Goal: Task Accomplishment & Management: Complete application form

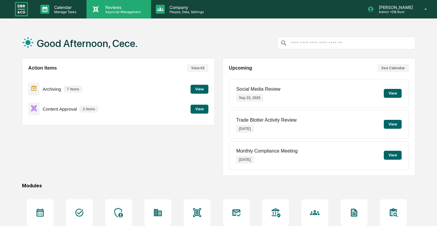
click at [141, 5] on p "Reviews" at bounding box center [122, 7] width 43 height 5
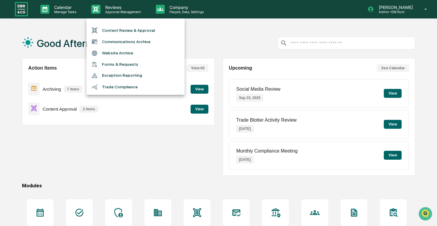
click at [165, 7] on div at bounding box center [218, 113] width 437 height 226
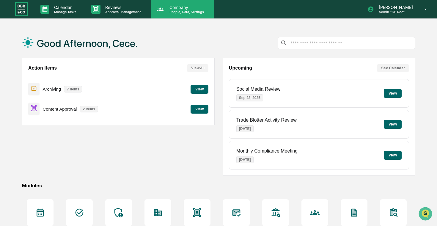
click at [180, 8] on p "Company" at bounding box center [186, 7] width 42 height 5
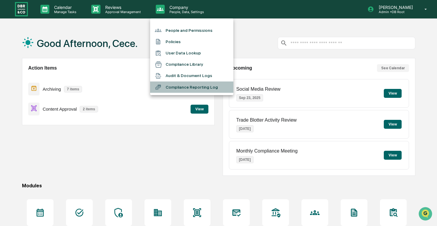
click at [186, 87] on li "Compliance Reporting Log" at bounding box center [191, 86] width 83 height 11
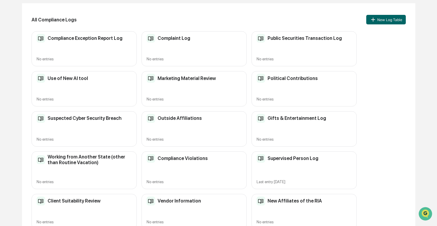
click at [284, 164] on div "Supervised Person Log Last entry [DATE]" at bounding box center [304, 170] width 105 height 38
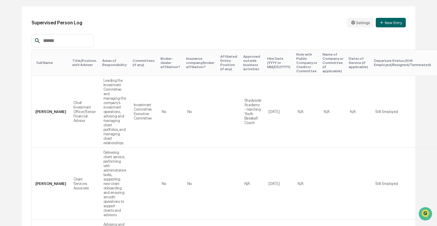
scroll to position [61, 0]
click at [385, 25] on button "New Entry" at bounding box center [391, 23] width 30 height 10
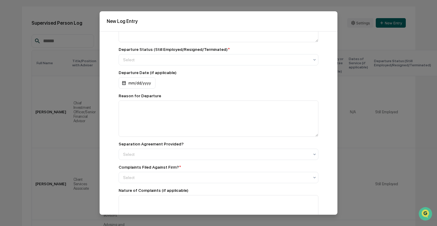
scroll to position [431, 0]
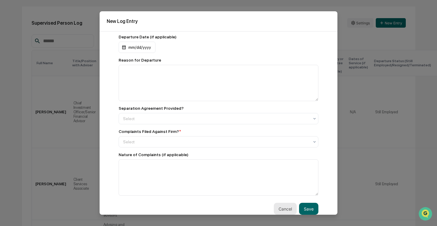
click at [278, 207] on button "Cancel" at bounding box center [285, 209] width 23 height 12
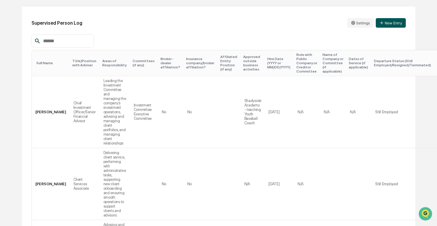
click at [389, 21] on button "New Entry" at bounding box center [391, 23] width 30 height 10
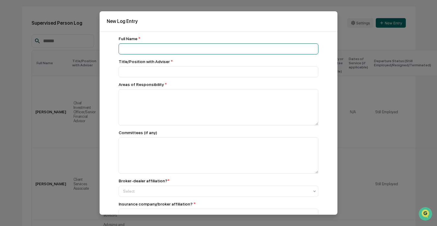
click at [188, 53] on input at bounding box center [219, 48] width 200 height 11
click at [202, 50] on input at bounding box center [219, 48] width 200 height 11
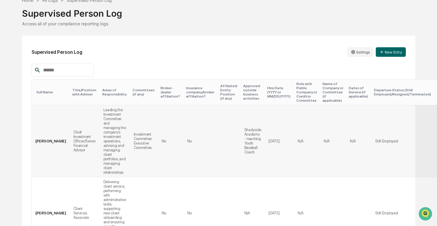
scroll to position [31, 0]
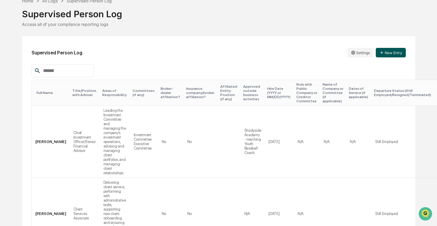
click at [392, 50] on button "New Entry" at bounding box center [391, 53] width 30 height 10
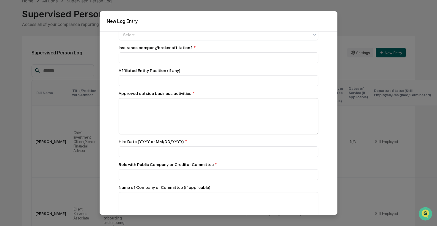
scroll to position [159, 0]
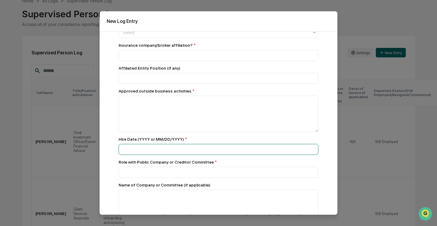
click at [190, 151] on input at bounding box center [219, 149] width 200 height 11
click at [208, 142] on div "Hire Date (YYYY or MM/DD/YYYY) *" at bounding box center [219, 139] width 200 height 5
click at [200, 150] on input at bounding box center [219, 149] width 200 height 11
type input "*"
click at [194, 152] on input at bounding box center [219, 149] width 200 height 11
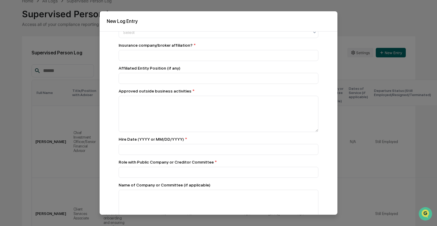
click at [220, 142] on div "Hire Date (YYYY or MM/DD/YYYY) *" at bounding box center [219, 139] width 200 height 5
click at [220, 150] on input at bounding box center [219, 149] width 200 height 11
click at [276, 161] on div "Full Name * Title/Position with Adviser * Areas of Responsibility * Committees …" at bounding box center [219, 170] width 200 height 586
click at [273, 151] on input at bounding box center [219, 149] width 200 height 11
click at [183, 154] on input at bounding box center [219, 149] width 200 height 11
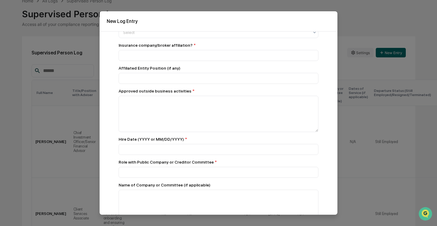
click at [237, 137] on div "Full Name * Title/Position with Adviser * Areas of Responsibility * Committees …" at bounding box center [219, 170] width 200 height 586
click at [216, 150] on input at bounding box center [219, 149] width 200 height 11
click at [211, 144] on div "Hire Date (YYYY or MM/DD/YYYY) *" at bounding box center [219, 146] width 200 height 18
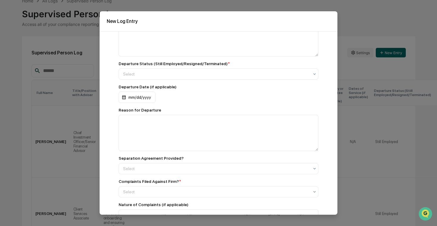
scroll to position [431, 0]
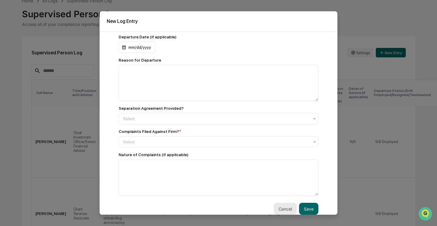
click at [282, 207] on button "Cancel" at bounding box center [285, 209] width 23 height 12
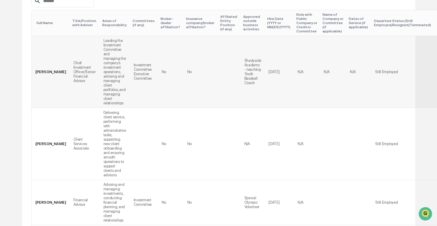
scroll to position [0, 0]
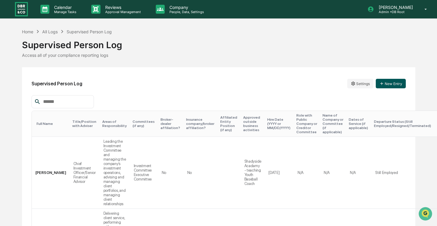
click at [384, 84] on button "New Entry" at bounding box center [391, 84] width 30 height 10
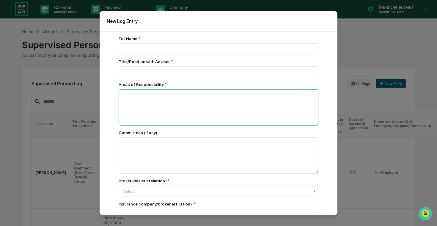
click at [268, 111] on textarea at bounding box center [219, 107] width 200 height 36
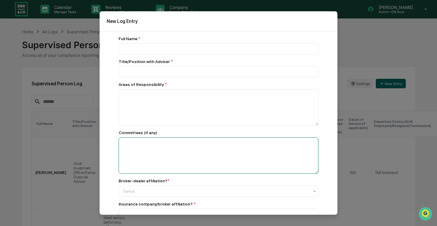
click at [269, 143] on textarea at bounding box center [219, 155] width 200 height 36
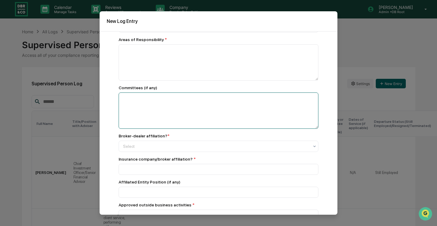
scroll to position [47, 0]
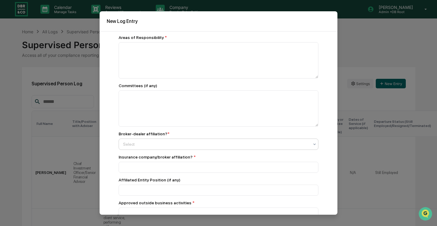
click at [265, 145] on div at bounding box center [216, 144] width 186 height 6
click at [261, 166] on input at bounding box center [219, 167] width 200 height 11
click at [269, 159] on div "Insurance company/broker affiliation? *" at bounding box center [219, 157] width 200 height 5
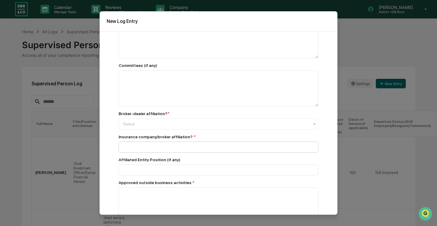
scroll to position [69, 0]
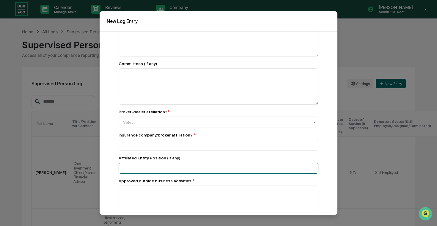
click at [267, 170] on input at bounding box center [219, 168] width 200 height 11
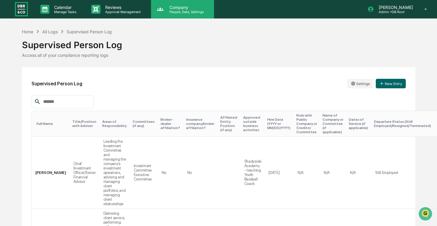
click at [179, 11] on p "People, Data, Settings" at bounding box center [186, 12] width 42 height 4
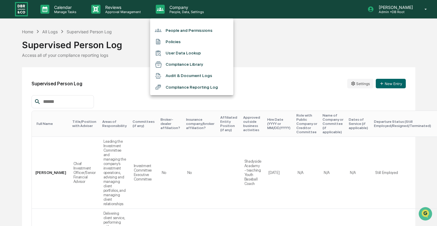
click at [174, 88] on li "Compliance Reporting Log" at bounding box center [191, 86] width 83 height 11
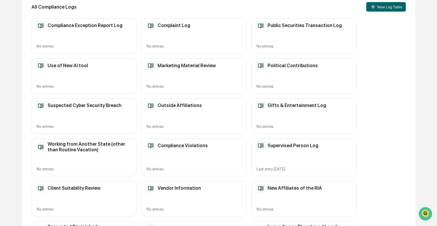
scroll to position [327, 0]
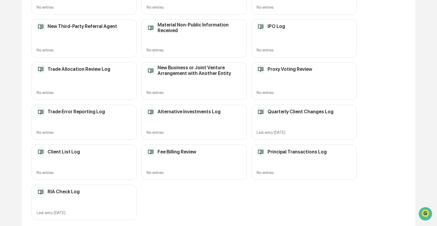
click at [76, 196] on div "RIA Check Log Last entry [DATE]" at bounding box center [84, 202] width 105 height 35
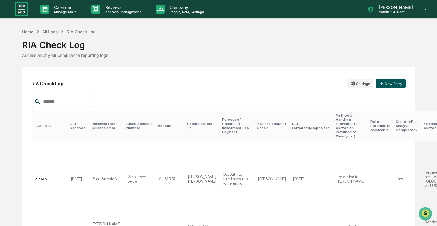
click at [387, 81] on button "New Entry" at bounding box center [391, 84] width 30 height 10
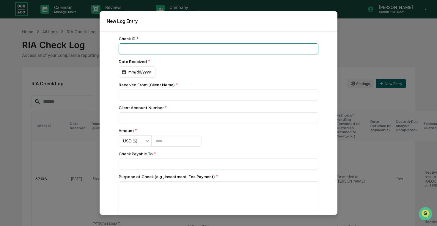
click at [175, 49] on input at bounding box center [219, 48] width 200 height 11
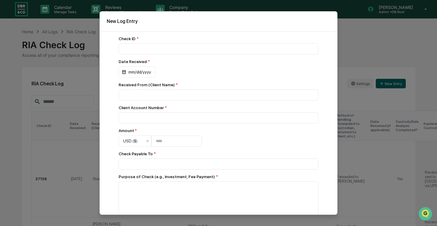
click at [235, 90] on div "Received From (Client Name) *" at bounding box center [219, 91] width 200 height 18
click at [237, 100] on input at bounding box center [219, 95] width 200 height 11
click at [243, 108] on div "Client Account Number *" at bounding box center [219, 107] width 200 height 5
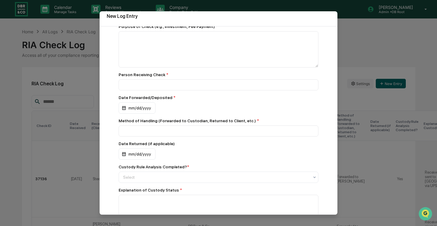
scroll to position [313, 0]
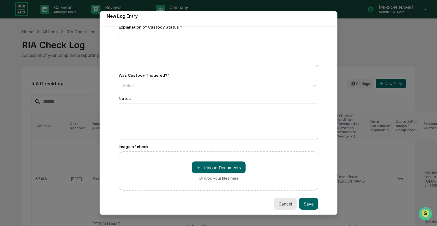
click at [277, 205] on button "Cancel" at bounding box center [285, 204] width 23 height 12
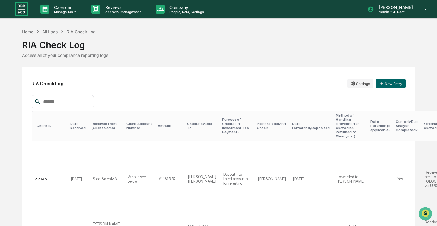
click at [52, 31] on div "All Logs" at bounding box center [49, 31] width 15 height 5
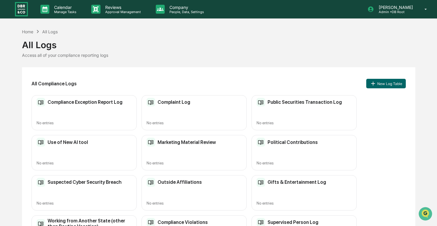
click at [164, 54] on div "Access all of your compliance reporting logs" at bounding box center [218, 55] width 393 height 5
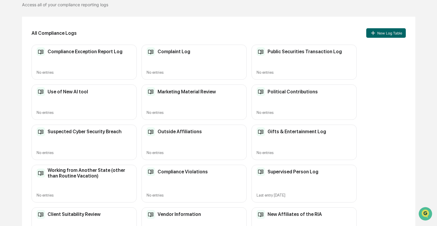
scroll to position [56, 0]
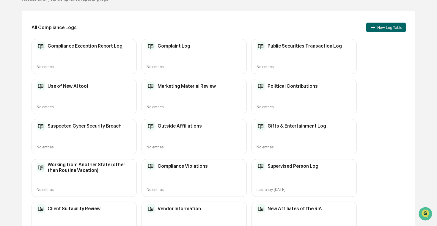
click at [272, 167] on h2 "Supervised Person Log" at bounding box center [293, 166] width 51 height 6
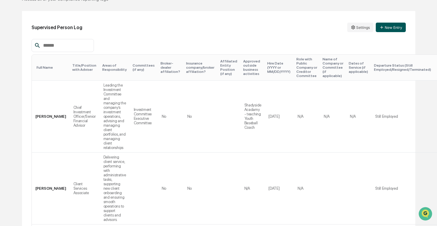
click at [397, 24] on button "New Entry" at bounding box center [391, 28] width 30 height 10
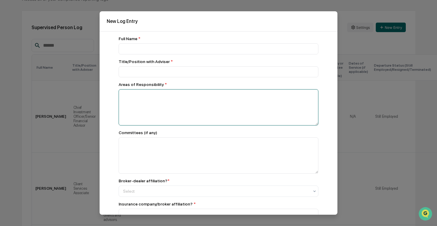
click at [185, 99] on textarea at bounding box center [219, 107] width 200 height 36
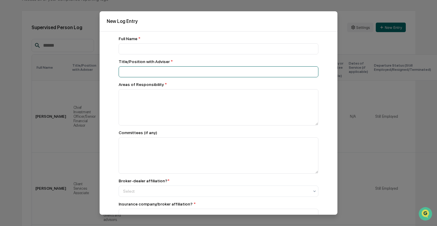
click at [196, 77] on input at bounding box center [219, 71] width 200 height 11
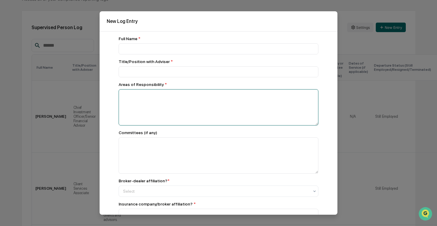
click at [223, 100] on textarea at bounding box center [219, 107] width 200 height 36
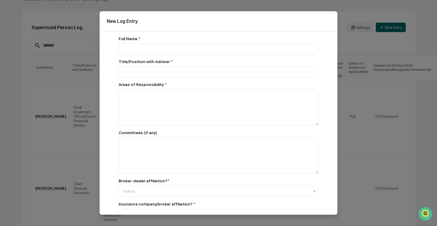
drag, startPoint x: 188, startPoint y: 24, endPoint x: 237, endPoint y: 24, distance: 48.5
click at [237, 24] on div "New Log Entry" at bounding box center [219, 21] width 238 height 20
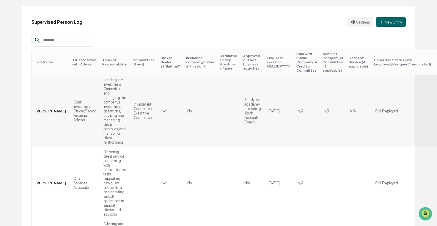
scroll to position [54, 0]
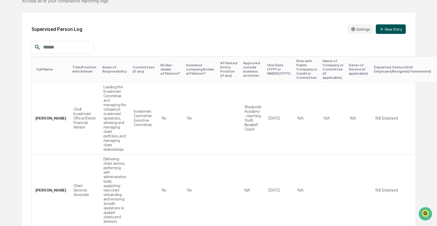
click at [398, 33] on button "New Entry" at bounding box center [391, 29] width 30 height 10
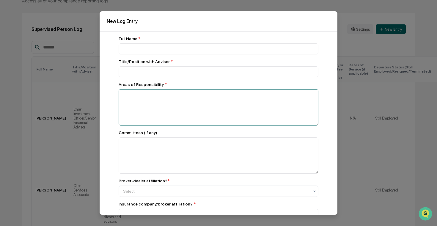
click at [150, 112] on textarea at bounding box center [219, 107] width 200 height 36
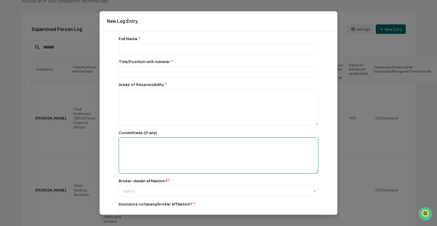
click at [147, 153] on textarea at bounding box center [219, 155] width 200 height 36
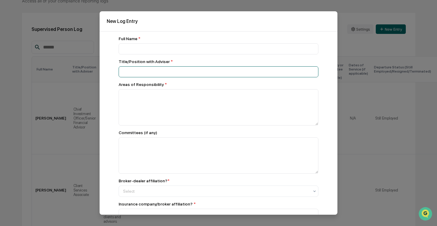
click at [155, 72] on input at bounding box center [219, 71] width 200 height 11
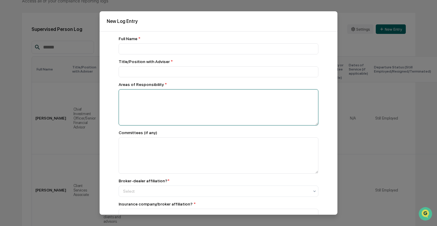
click at [299, 114] on textarea at bounding box center [219, 107] width 200 height 36
drag, startPoint x: 317, startPoint y: 125, endPoint x: 325, endPoint y: 112, distance: 15.0
click at [325, 112] on div "Full Name * Title/Position with Adviser * Areas of Responsibility * Committees …" at bounding box center [219, 125] width 238 height 189
click at [281, 99] on textarea at bounding box center [219, 107] width 200 height 36
click at [282, 117] on textarea at bounding box center [219, 107] width 200 height 36
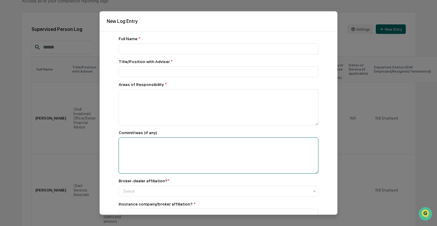
click at [228, 149] on textarea at bounding box center [219, 155] width 200 height 36
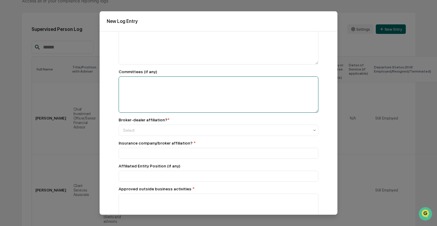
scroll to position [62, 0]
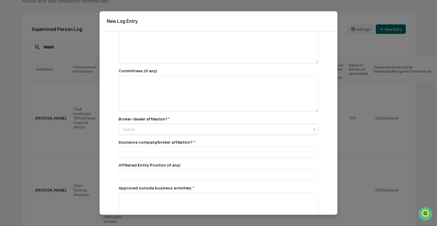
click at [216, 130] on div at bounding box center [216, 129] width 186 height 6
click at [222, 127] on div "Select" at bounding box center [216, 129] width 192 height 8
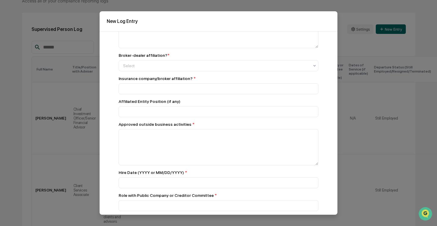
scroll to position [126, 0]
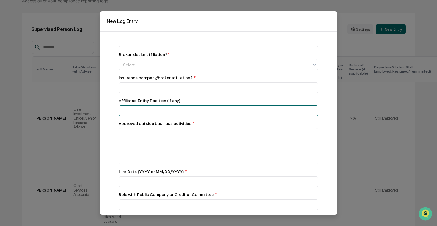
click at [218, 113] on input at bounding box center [219, 110] width 200 height 11
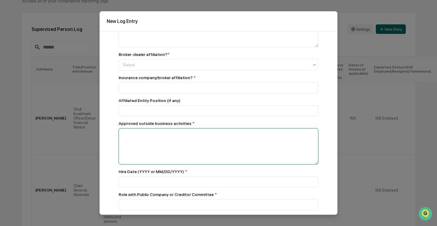
click at [223, 136] on textarea at bounding box center [219, 146] width 200 height 36
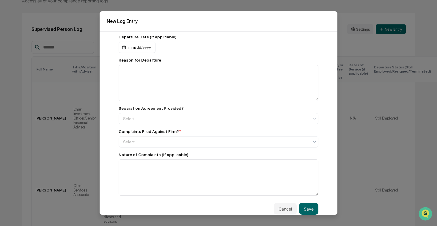
scroll to position [431, 0]
click at [281, 206] on button "Cancel" at bounding box center [285, 209] width 23 height 12
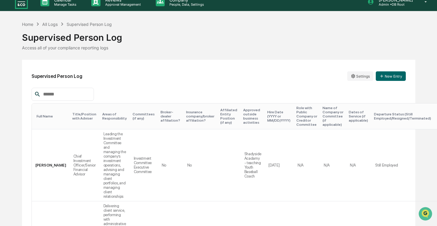
scroll to position [0, 0]
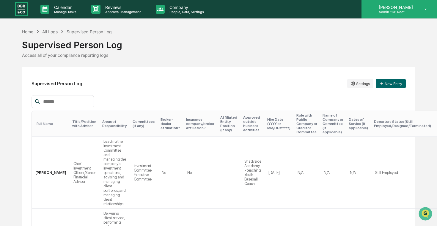
click at [404, 12] on p "Admin • DB Root" at bounding box center [395, 12] width 42 height 4
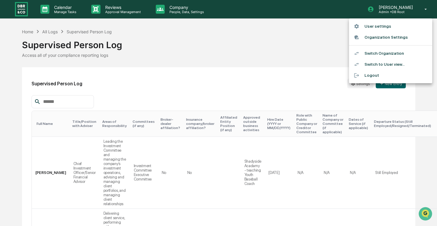
click at [294, 56] on div at bounding box center [218, 113] width 437 height 226
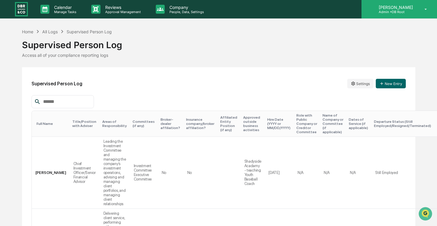
click at [424, 15] on div "[PERSON_NAME] Admin • DB Root" at bounding box center [400, 9] width 76 height 18
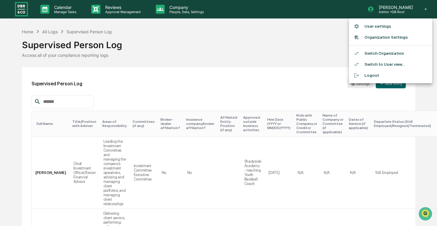
click at [265, 66] on div at bounding box center [218, 113] width 437 height 226
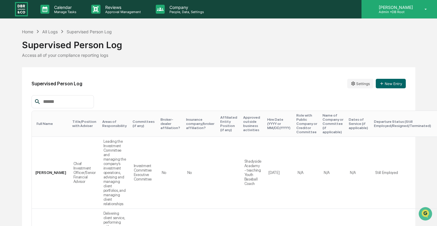
click at [412, 5] on p "[PERSON_NAME]" at bounding box center [395, 7] width 42 height 5
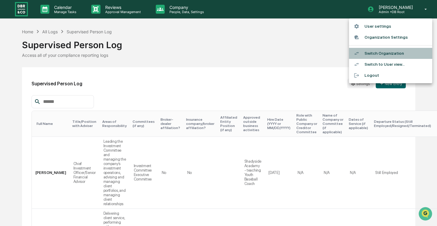
click at [389, 54] on li "Switch Organization" at bounding box center [390, 53] width 83 height 11
